Goal: Task Accomplishment & Management: Manage account settings

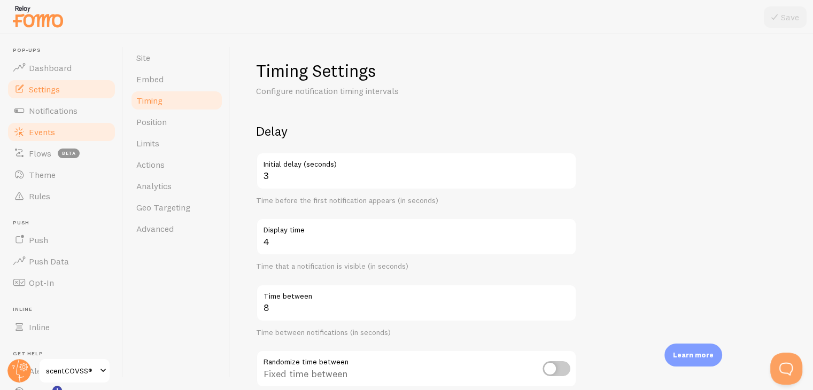
scroll to position [242, 0]
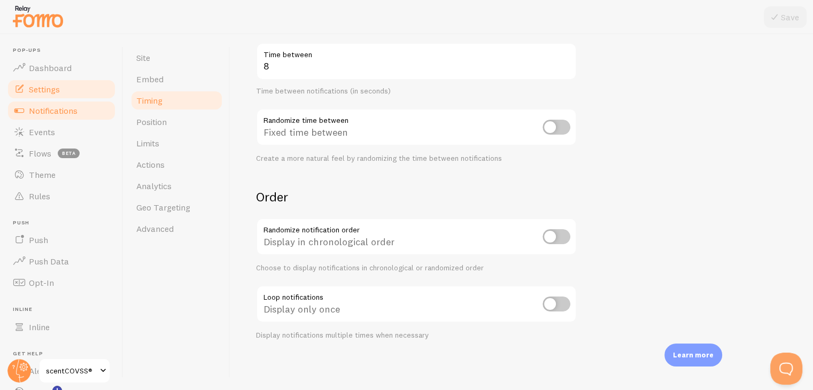
click at [44, 114] on span "Notifications" at bounding box center [53, 110] width 49 height 11
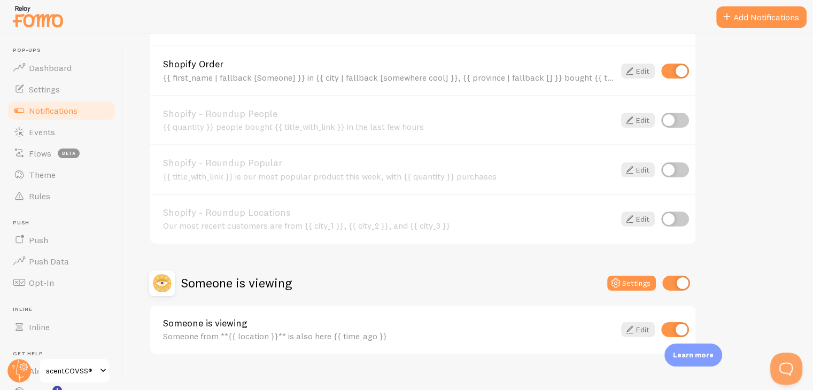
scroll to position [468, 0]
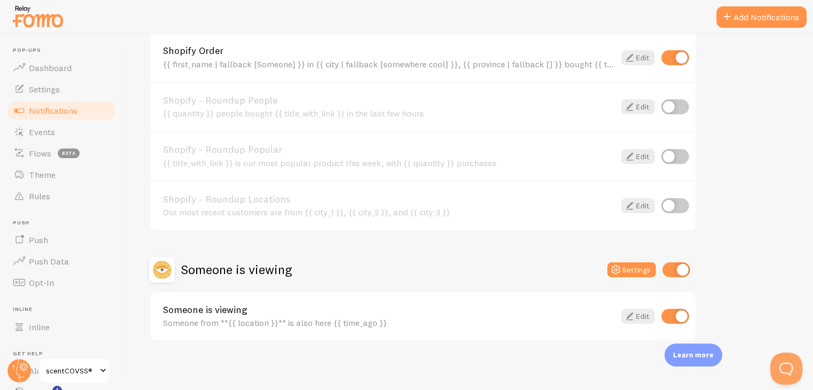
click at [240, 312] on link "Someone is viewing" at bounding box center [389, 310] width 452 height 10
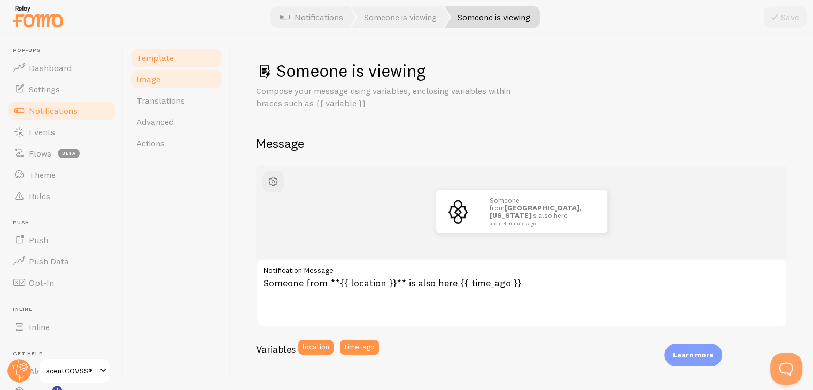
click at [148, 85] on link "Image" at bounding box center [177, 78] width 94 height 21
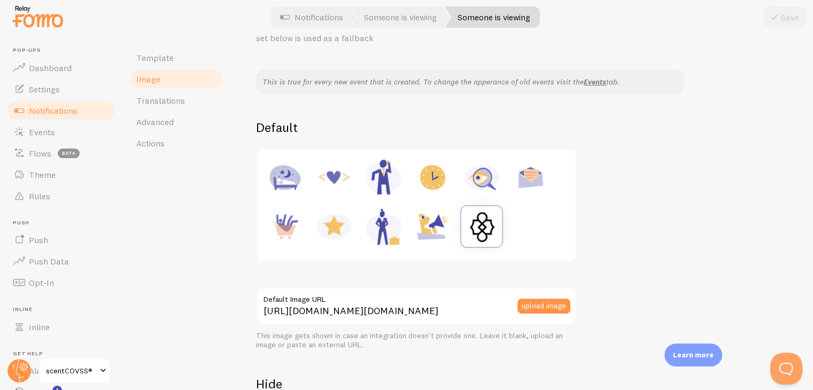
scroll to position [107, 0]
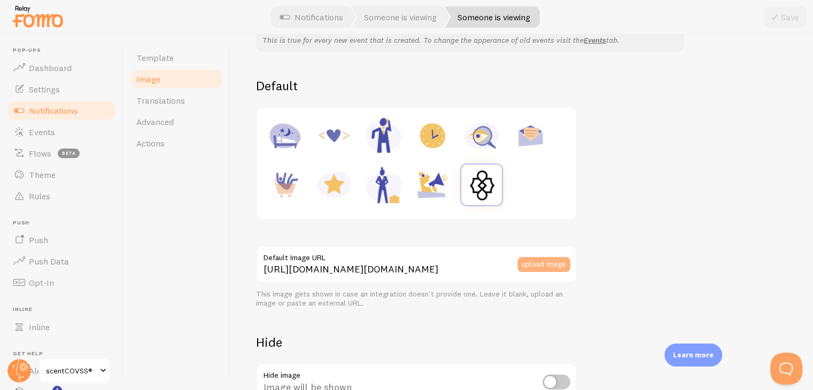
click at [542, 268] on button "upload image" at bounding box center [544, 264] width 53 height 15
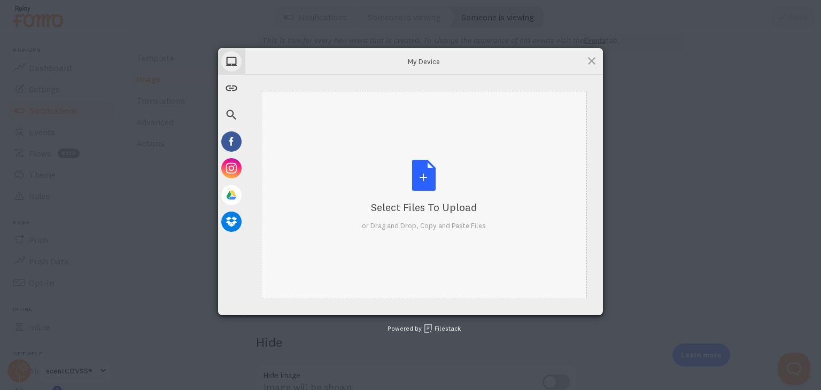
click at [412, 181] on div "Select Files to Upload or Drag and Drop, Copy and Paste Files" at bounding box center [424, 195] width 124 height 71
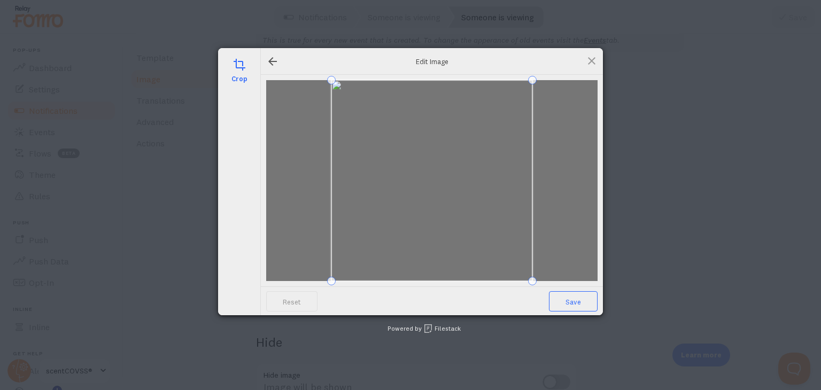
click at [570, 310] on span "Save" at bounding box center [573, 301] width 49 height 20
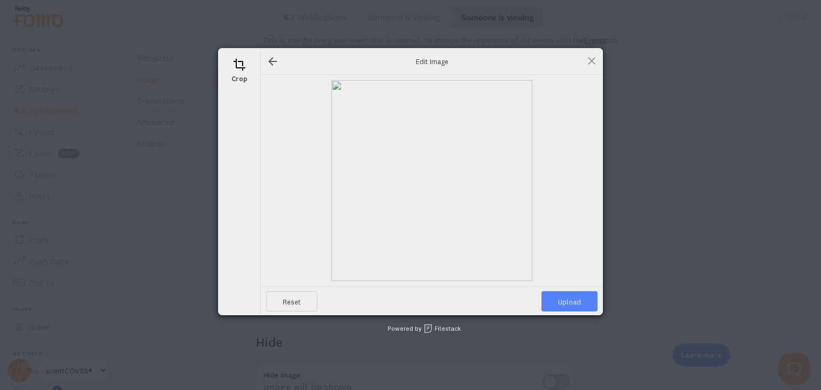
click at [565, 299] on span "Upload" at bounding box center [570, 301] width 56 height 20
type input "[URL][DOMAIN_NAME][DOMAIN_NAME]"
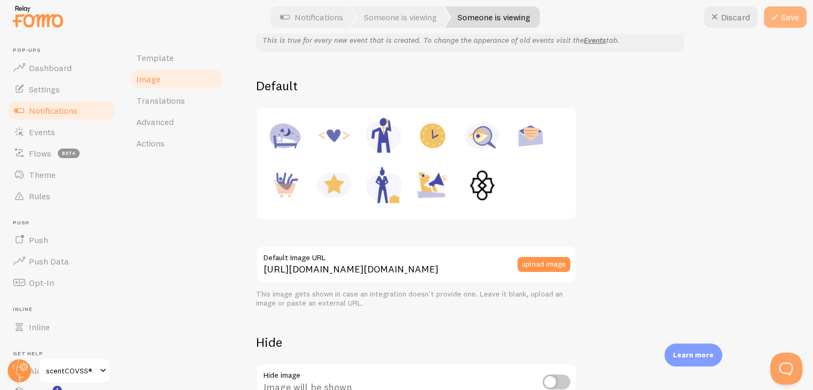
click at [781, 12] on button "Save" at bounding box center [785, 16] width 43 height 21
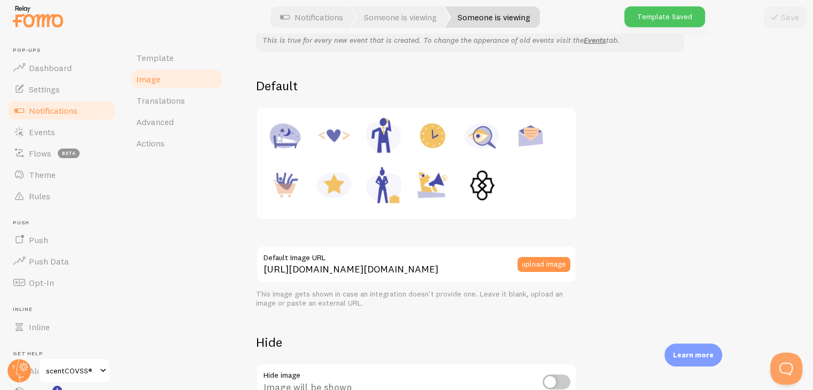
scroll to position [0, 0]
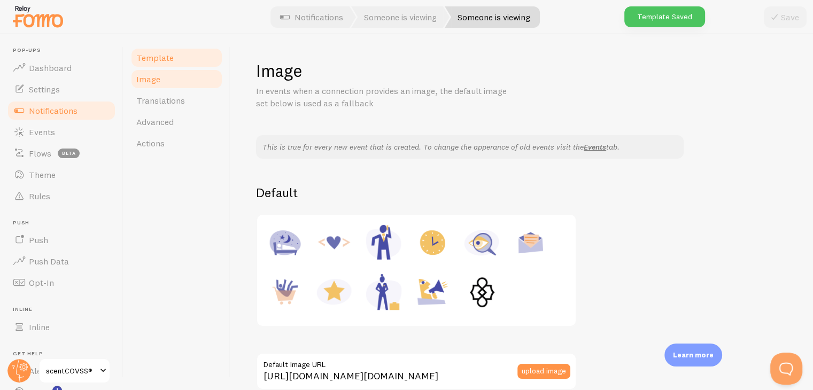
click at [151, 52] on span "Template" at bounding box center [154, 57] width 37 height 11
